Goal: Task Accomplishment & Management: Use online tool/utility

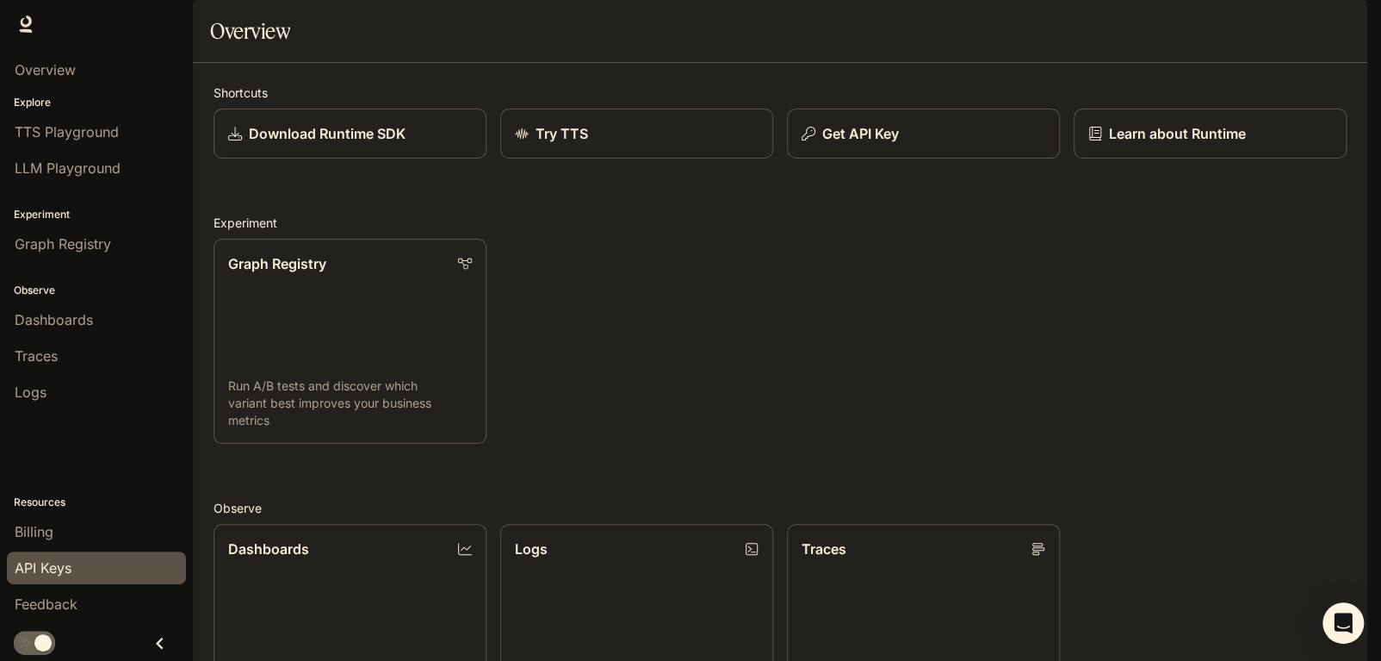
click at [89, 557] on div "API Keys" at bounding box center [97, 567] width 164 height 21
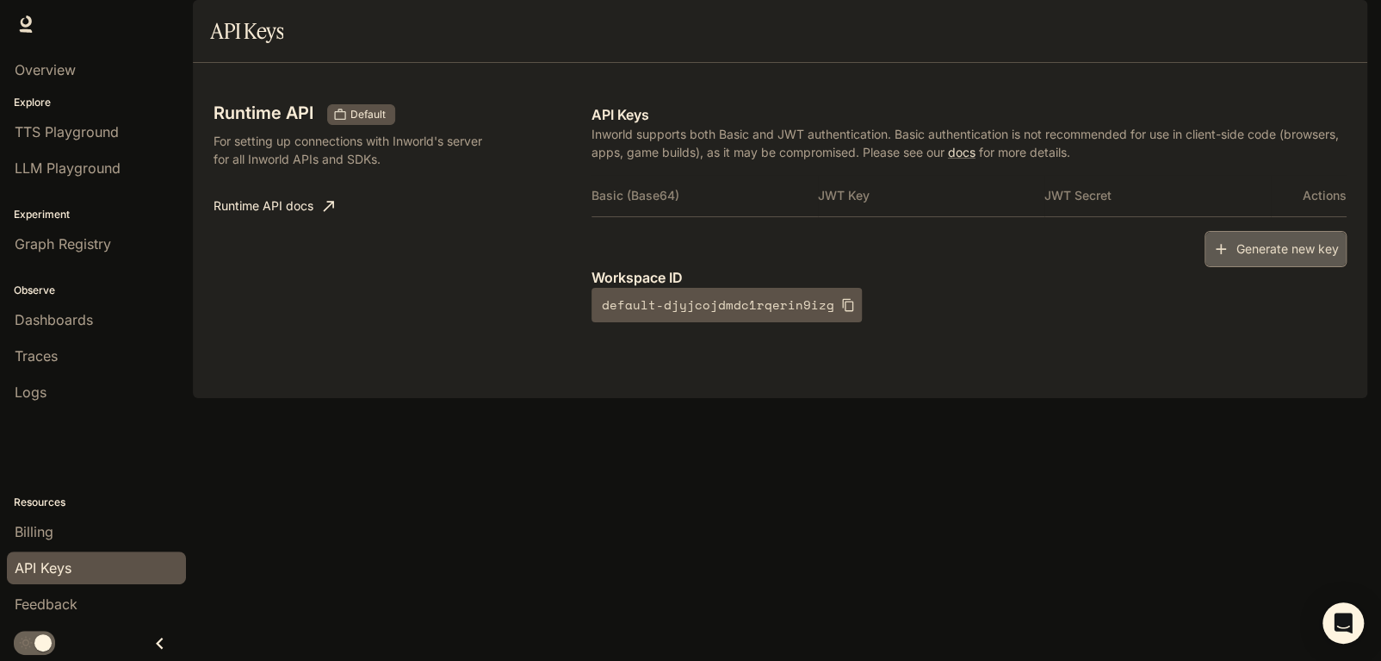
click at [1282, 268] on button "Generate new key" at bounding box center [1276, 249] width 142 height 37
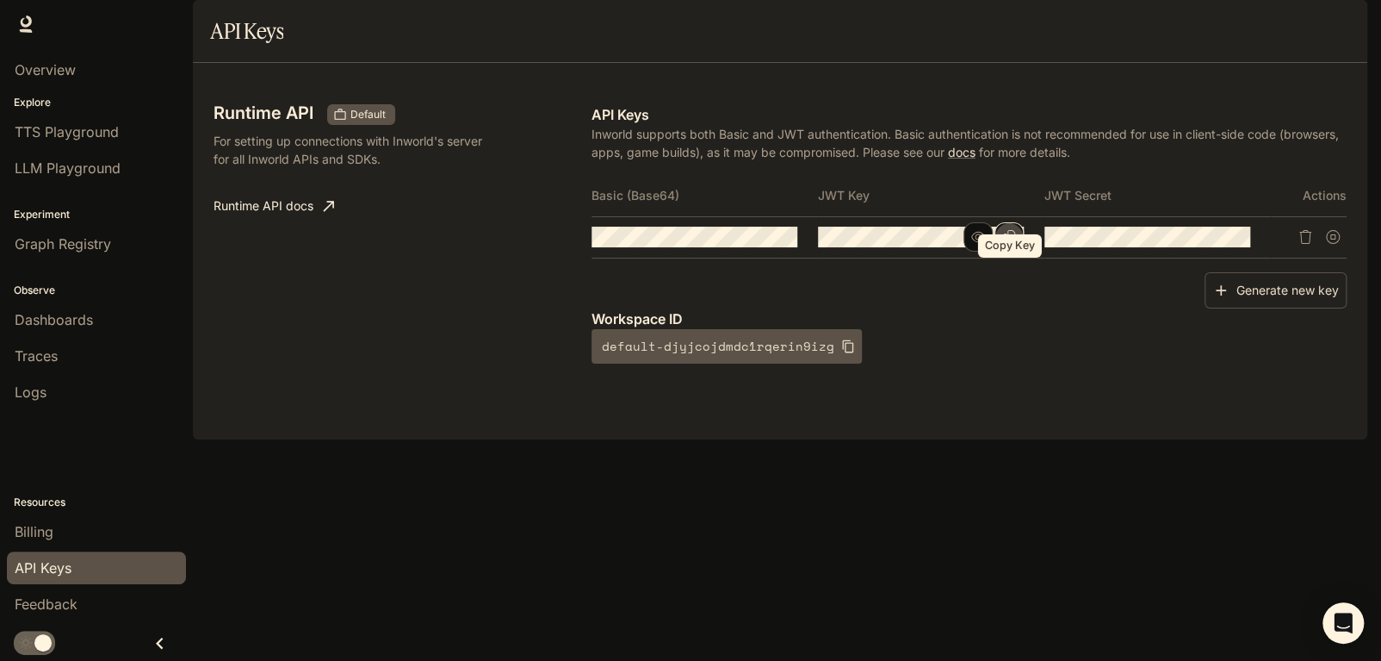
click at [1016, 251] on button "Copy Key" at bounding box center [1009, 236] width 29 height 29
click at [1284, 439] on div "Runtime API Default For setting up connections with Inworld's server for all In…" at bounding box center [780, 251] width 1175 height 376
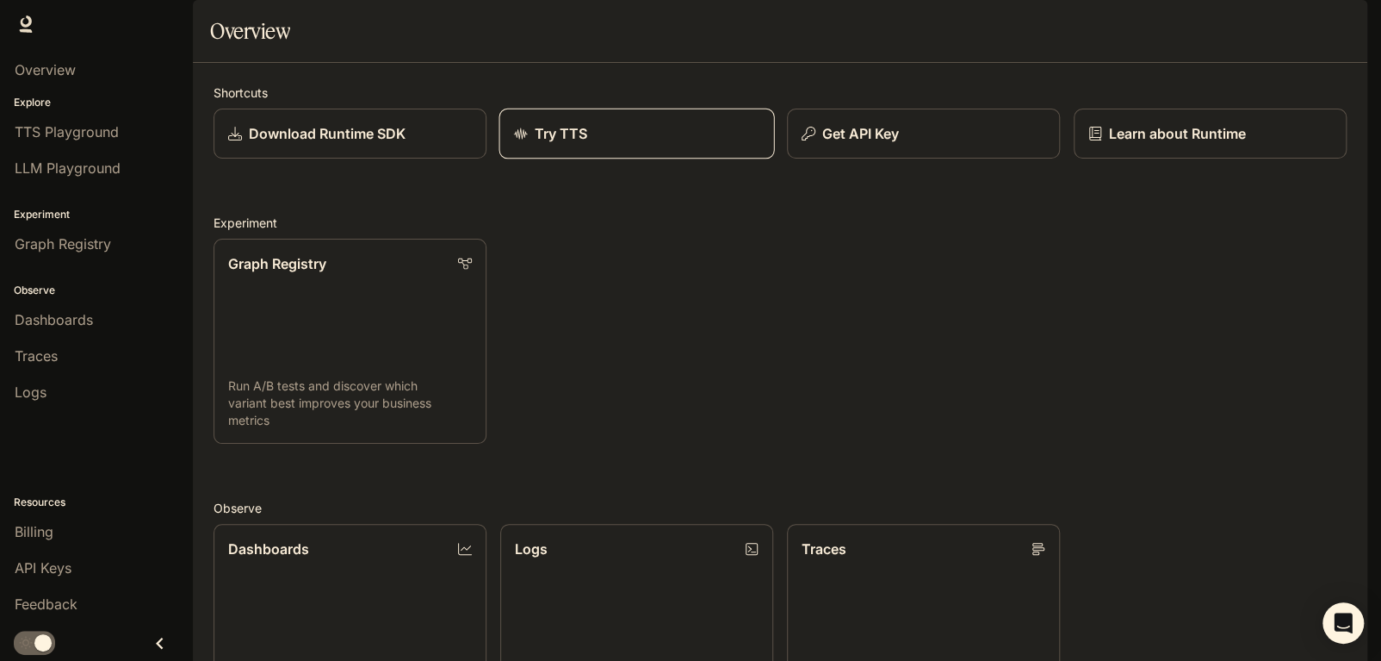
click at [531, 159] on link "Try TTS" at bounding box center [637, 134] width 276 height 51
click at [885, 144] on p "Get API Key" at bounding box center [861, 133] width 78 height 21
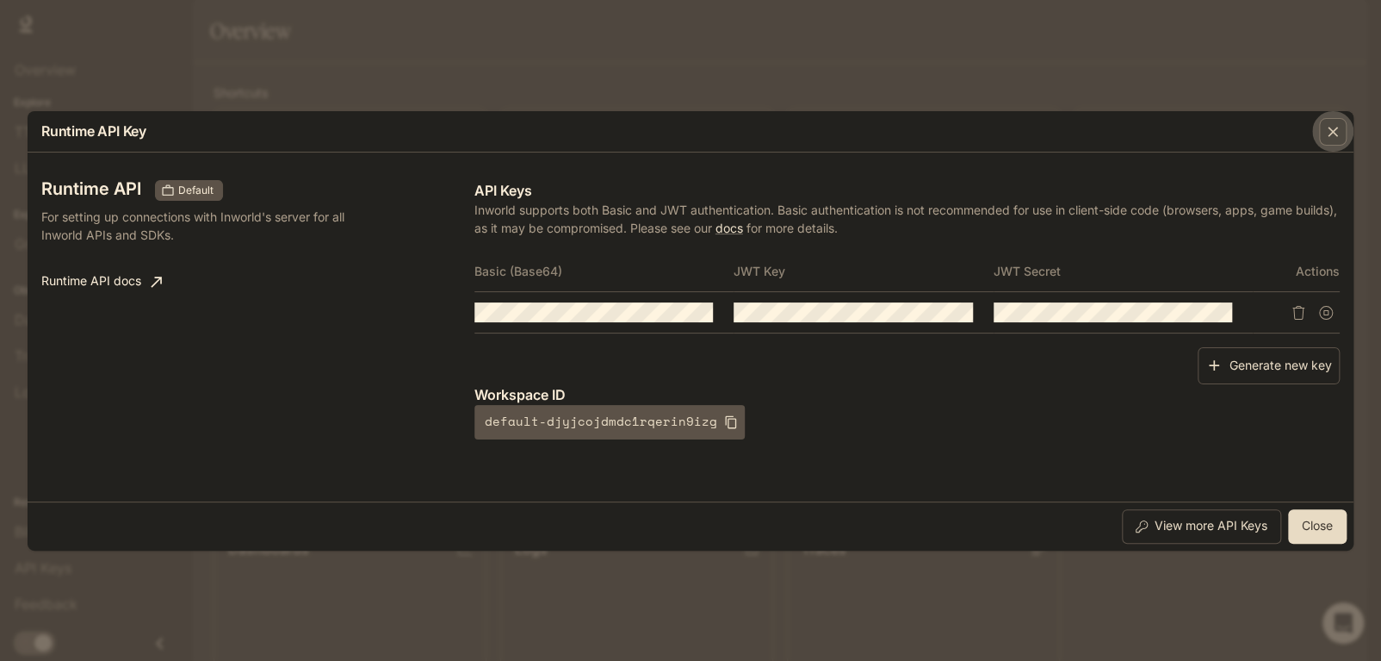
click at [1333, 131] on icon "button" at bounding box center [1333, 132] width 10 height 10
